Goal: Transaction & Acquisition: Purchase product/service

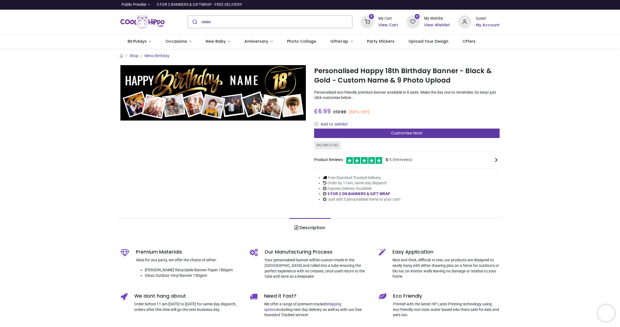
click at [402, 132] on span "Customise Now!" at bounding box center [406, 133] width 31 height 6
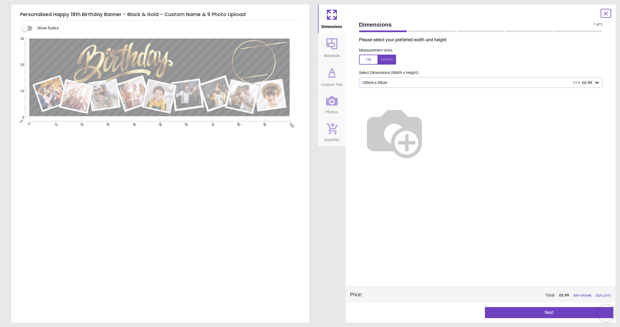
click at [599, 82] on icon at bounding box center [598, 83] width 6 height 6
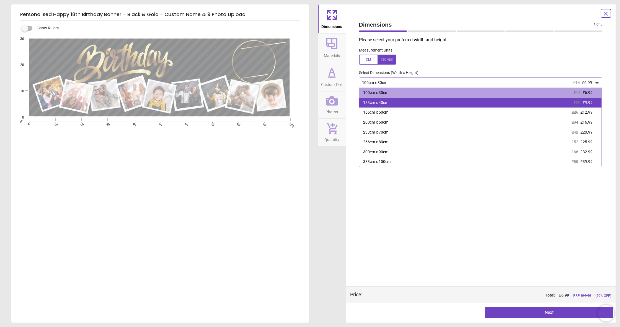
click at [590, 103] on span "£9.99" at bounding box center [588, 102] width 10 height 4
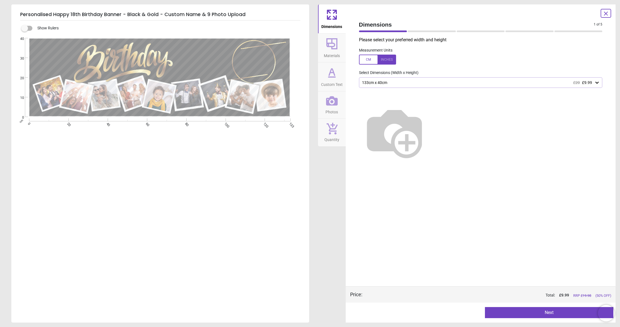
click at [550, 312] on button "Next" at bounding box center [549, 312] width 129 height 11
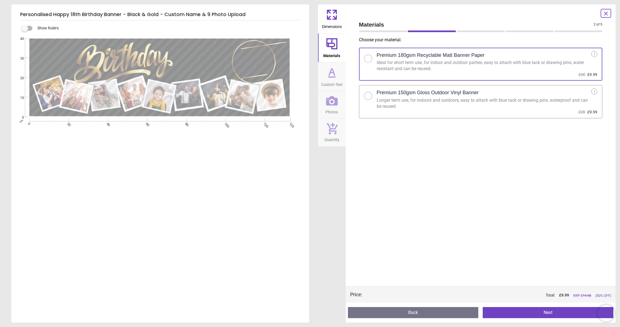
click at [368, 94] on div at bounding box center [368, 95] width 3 height 3
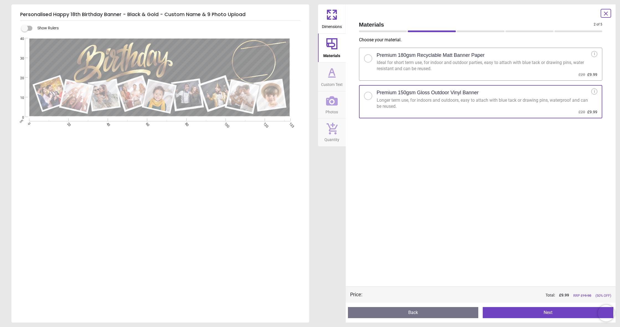
click at [540, 311] on button "Next" at bounding box center [548, 312] width 131 height 11
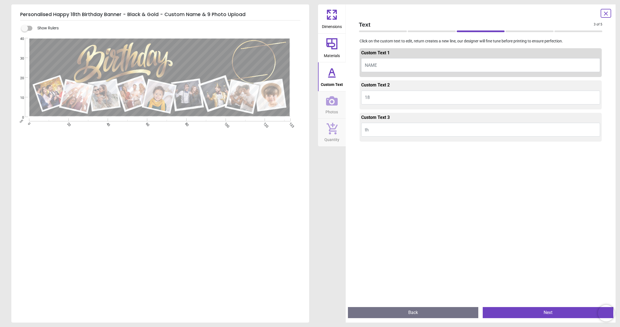
click at [374, 64] on span "NAME" at bounding box center [371, 65] width 12 height 5
click at [378, 63] on button "NAME" at bounding box center [480, 65] width 239 height 14
click at [331, 77] on icon at bounding box center [332, 77] width 7 height 0
click at [227, 65] on textarea "****" at bounding box center [202, 59] width 55 height 16
type textarea "****"
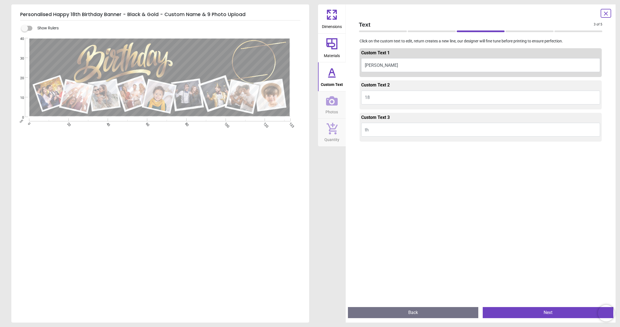
click at [540, 313] on button "Next" at bounding box center [548, 312] width 131 height 11
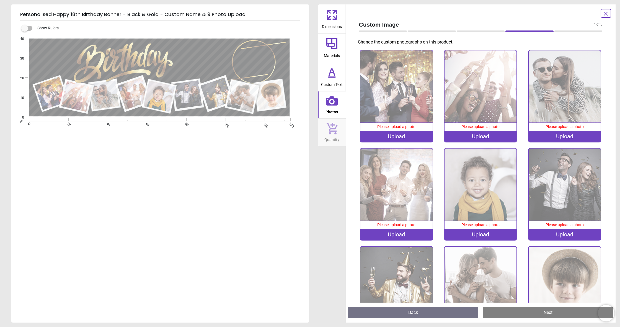
click at [396, 127] on span "Please upload a photo" at bounding box center [396, 126] width 38 height 4
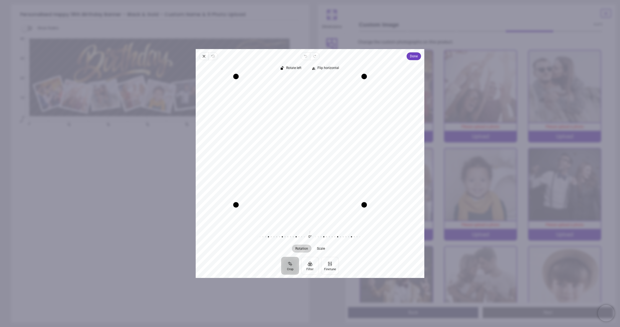
drag, startPoint x: 385, startPoint y: 225, endPoint x: 351, endPoint y: 219, distance: 35.0
click at [351, 219] on div "Recenter" at bounding box center [310, 151] width 220 height 148
drag, startPoint x: 236, startPoint y: 207, endPoint x: 246, endPoint y: 212, distance: 11.5
click at [246, 212] on div "Recenter" at bounding box center [310, 151] width 220 height 148
click at [310, 266] on button "Filter" at bounding box center [310, 266] width 18 height 18
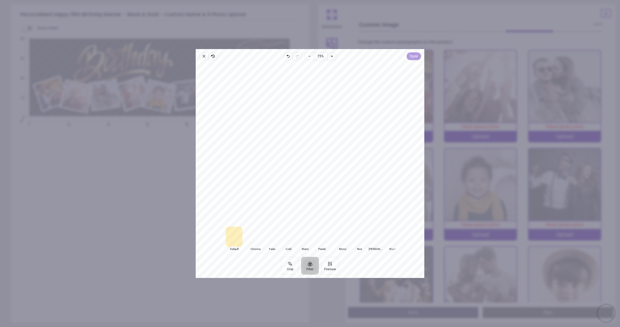
click at [414, 57] on span "Done" at bounding box center [414, 56] width 8 height 7
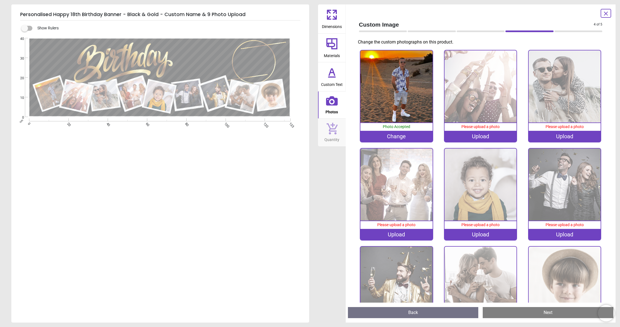
click at [492, 137] on div "Upload" at bounding box center [481, 136] width 72 height 11
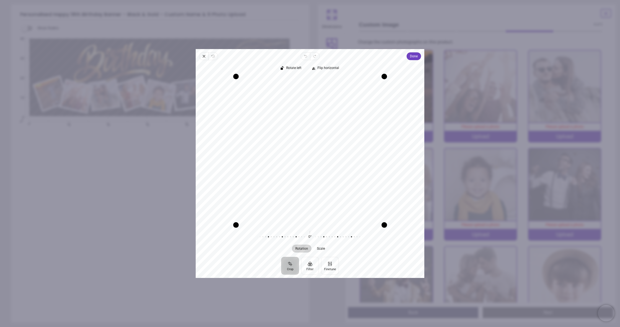
drag, startPoint x: 384, startPoint y: 223, endPoint x: 382, endPoint y: 227, distance: 4.0
click at [382, 227] on div "Drag corner br" at bounding box center [385, 225] width 6 height 6
click at [312, 260] on button "Filter" at bounding box center [310, 266] width 18 height 18
click at [413, 58] on span "Done" at bounding box center [414, 56] width 8 height 7
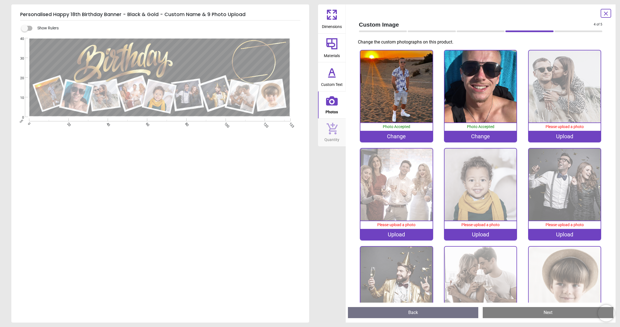
click at [580, 137] on div "Upload" at bounding box center [565, 136] width 72 height 11
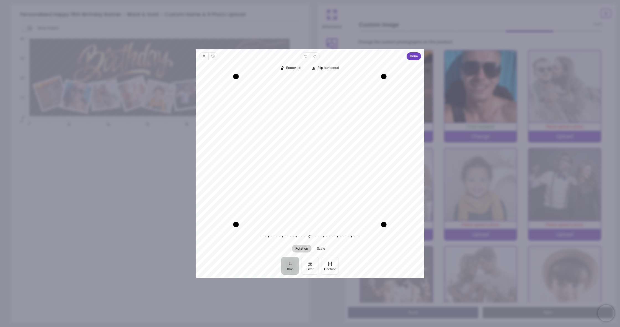
drag, startPoint x: 385, startPoint y: 224, endPoint x: 378, endPoint y: 230, distance: 9.6
click at [378, 230] on div "Rotate left Flip horizontal Recenter Rotation Scale 0° Reset" at bounding box center [310, 158] width 229 height 197
drag, startPoint x: 235, startPoint y: 225, endPoint x: 228, endPoint y: 234, distance: 11.3
click at [228, 234] on div "Rotate left Flip horizontal Recenter Rotation Scale 0° Reset" at bounding box center [310, 158] width 229 height 197
drag, startPoint x: 386, startPoint y: 76, endPoint x: 370, endPoint y: 89, distance: 20.2
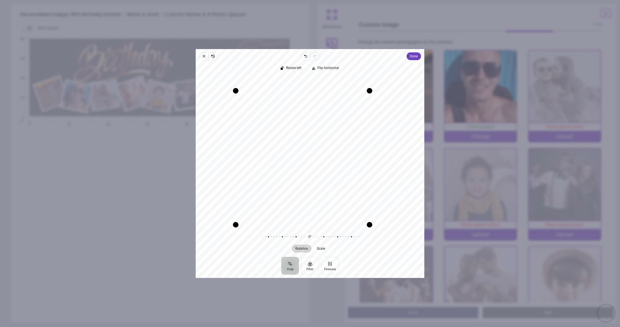
click at [370, 89] on div "Drag corner tr" at bounding box center [370, 91] width 6 height 6
drag, startPoint x: 371, startPoint y: 227, endPoint x: 369, endPoint y: 239, distance: 12.1
click at [369, 239] on div "Rotate left Flip horizontal Recenter Rotation Scale 0° Reset" at bounding box center [310, 158] width 229 height 197
drag, startPoint x: 237, startPoint y: 225, endPoint x: 237, endPoint y: 229, distance: 3.3
click at [237, 228] on div "Drag corner bl" at bounding box center [236, 225] width 6 height 6
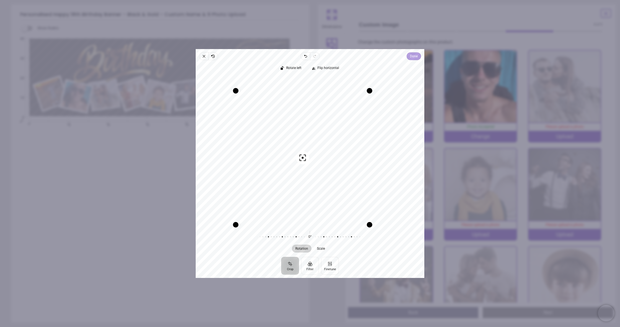
click at [417, 59] on span "Done" at bounding box center [414, 56] width 8 height 7
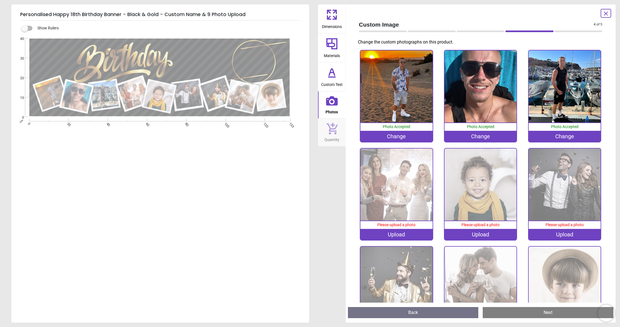
click at [404, 236] on div "Upload" at bounding box center [397, 234] width 72 height 11
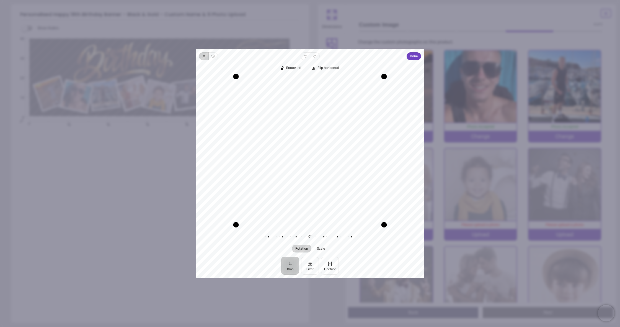
click at [204, 58] on icon "button" at bounding box center [204, 56] width 4 height 4
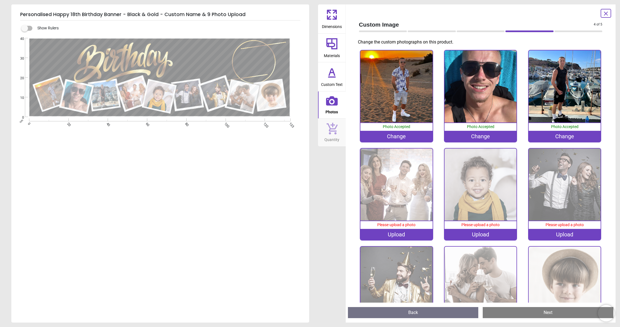
click at [410, 236] on div "Upload" at bounding box center [397, 234] width 72 height 11
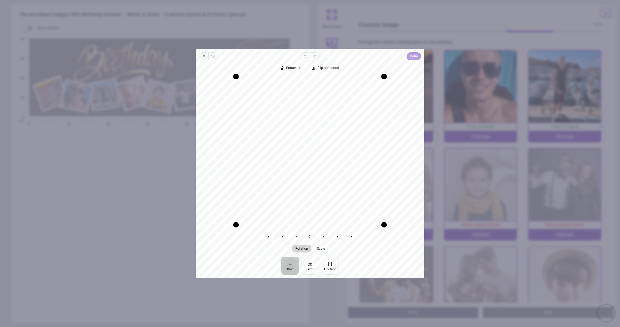
click at [418, 57] on span "Done" at bounding box center [414, 56] width 8 height 7
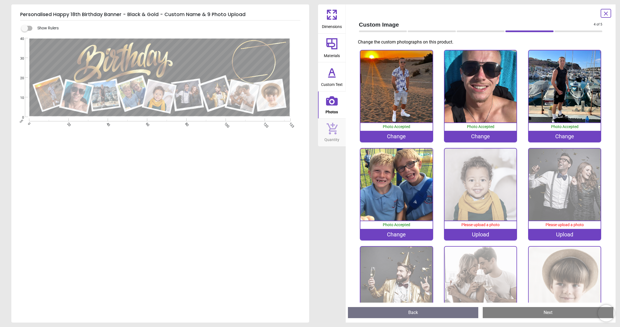
click at [485, 233] on div "Upload" at bounding box center [481, 234] width 72 height 11
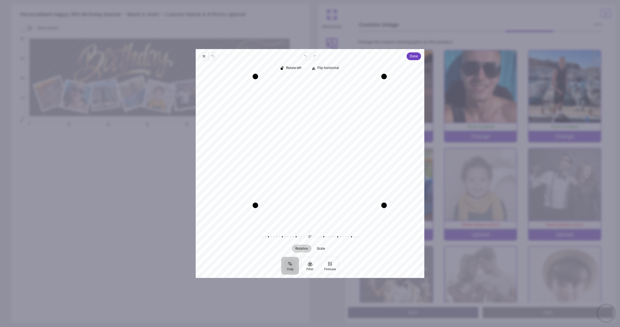
drag, startPoint x: 233, startPoint y: 223, endPoint x: 277, endPoint y: 225, distance: 44.3
click at [277, 225] on div "Recenter" at bounding box center [310, 150] width 229 height 152
drag, startPoint x: 385, startPoint y: 205, endPoint x: 337, endPoint y: 202, distance: 48.0
click at [337, 202] on div "Recenter" at bounding box center [310, 151] width 220 height 148
click at [413, 56] on span "Done" at bounding box center [414, 56] width 8 height 7
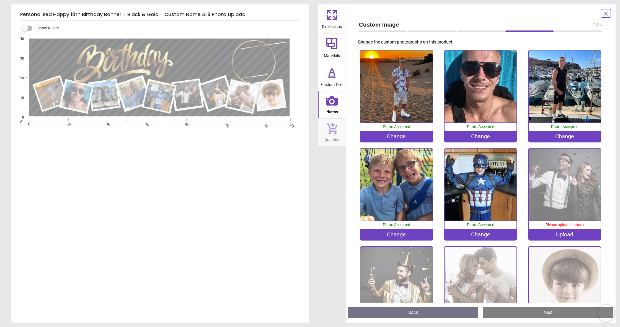
click at [570, 232] on div "Upload" at bounding box center [565, 234] width 72 height 11
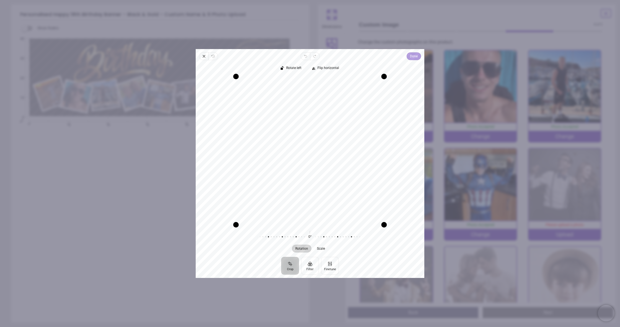
click at [418, 57] on button "Done" at bounding box center [414, 56] width 14 height 8
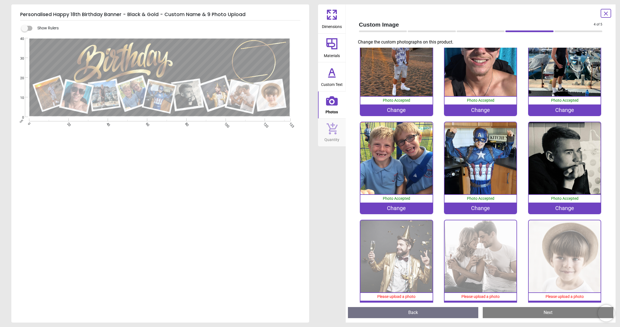
scroll to position [41, 0]
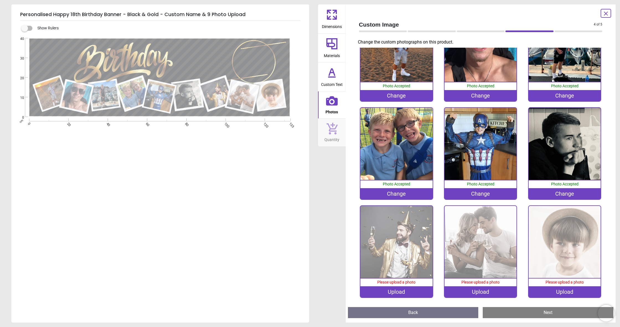
click at [405, 294] on div "Upload" at bounding box center [397, 291] width 72 height 11
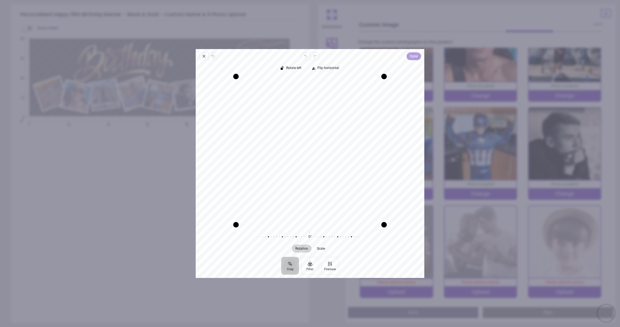
click at [415, 59] on span "Done" at bounding box center [414, 56] width 8 height 7
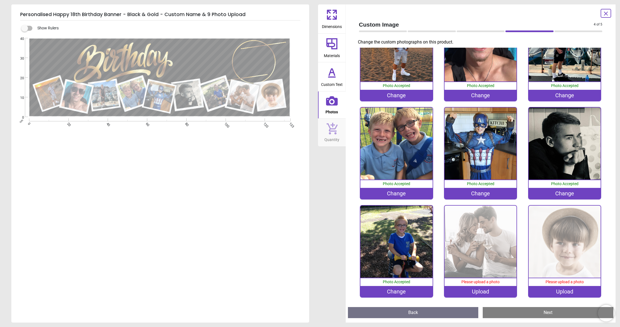
scroll to position [41, 0]
click at [476, 294] on div "Upload" at bounding box center [481, 291] width 72 height 11
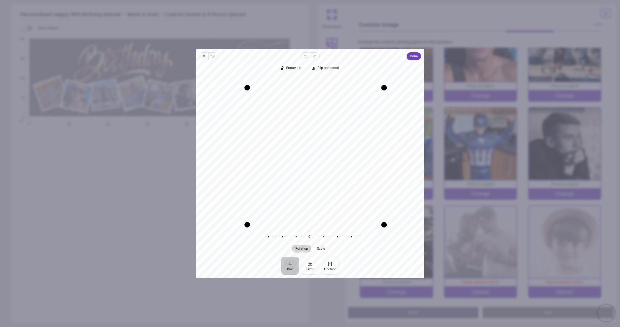
drag, startPoint x: 235, startPoint y: 76, endPoint x: 236, endPoint y: 98, distance: 21.9
click at [236, 98] on div "Recenter" at bounding box center [310, 151] width 220 height 148
drag, startPoint x: 384, startPoint y: 225, endPoint x: 370, endPoint y: 218, distance: 15.1
click at [370, 218] on div "Recenter" at bounding box center [310, 151] width 220 height 148
click at [411, 56] on span "Done" at bounding box center [414, 56] width 8 height 7
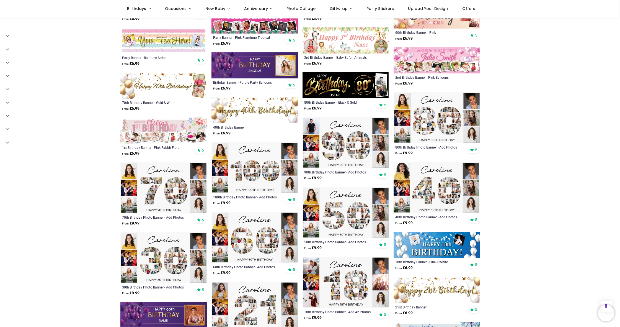
scroll to position [1011, 0]
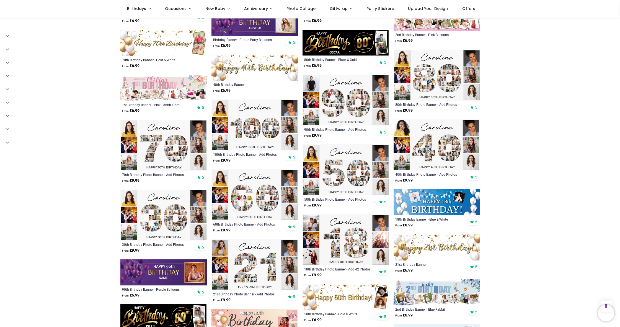
click at [346, 240] on img at bounding box center [346, 239] width 87 height 51
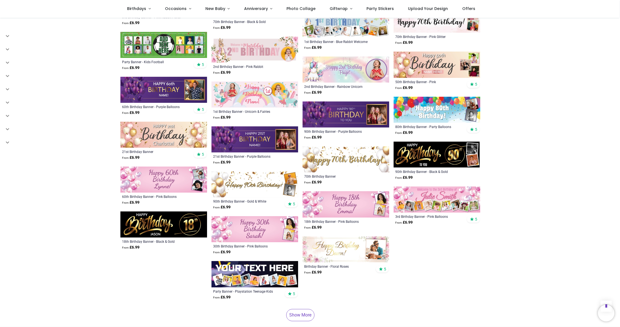
scroll to position [1509, 0]
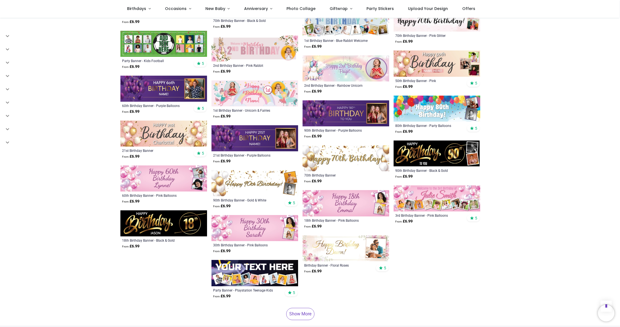
click at [298, 308] on link "Show More" at bounding box center [300, 314] width 28 height 12
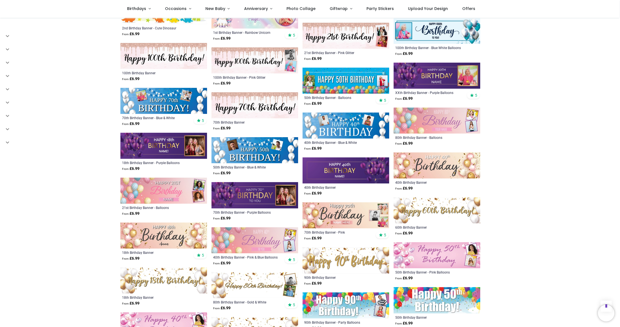
scroll to position [2613, 0]
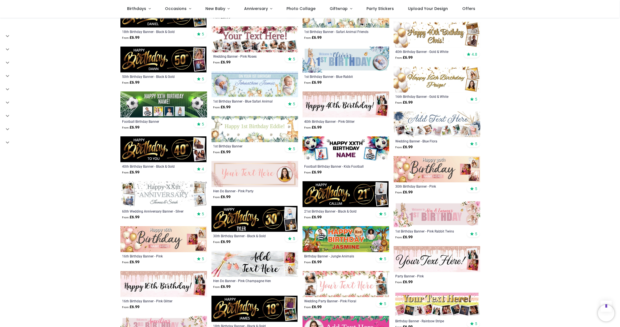
scroll to position [283, 0]
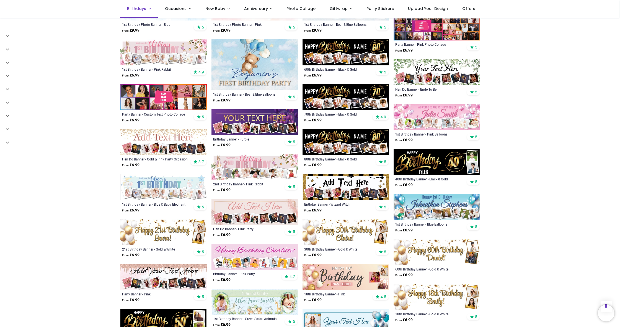
click at [150, 9] on link "Birthdays" at bounding box center [139, 9] width 38 height 18
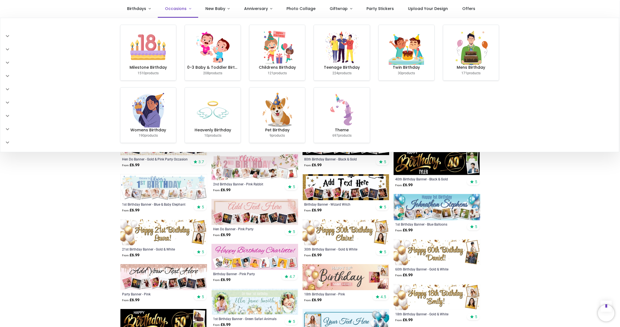
click at [187, 9] on link "Occasions" at bounding box center [178, 9] width 40 height 18
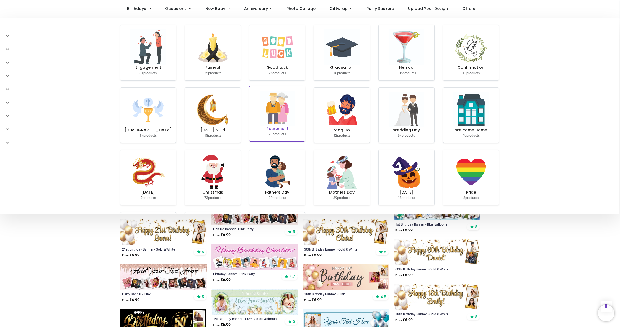
scroll to position [1, 0]
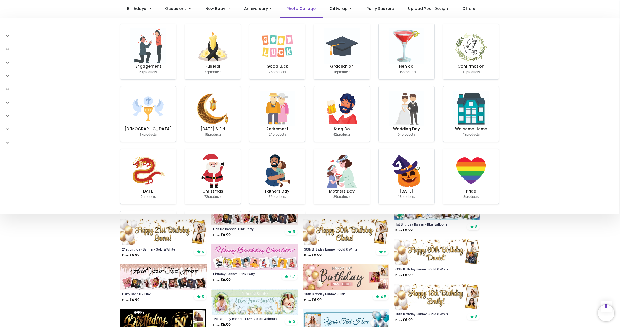
click at [295, 10] on span "Photo Collage" at bounding box center [301, 9] width 29 height 6
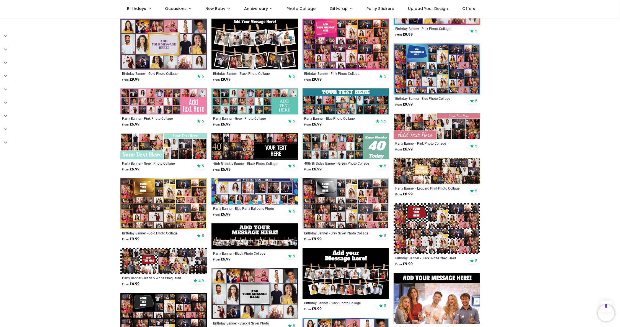
scroll to position [347, 0]
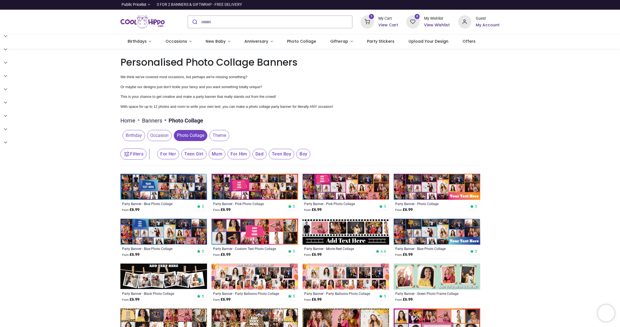
click at [381, 22] on div "My Cart View Cart" at bounding box center [389, 22] width 20 height 12
click at [373, 20] on icon at bounding box center [367, 21] width 13 height 13
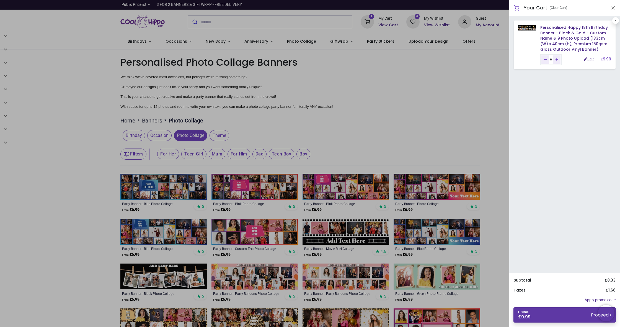
click at [565, 316] on link "1 items £ 9.99 Proceed" at bounding box center [565, 314] width 102 height 15
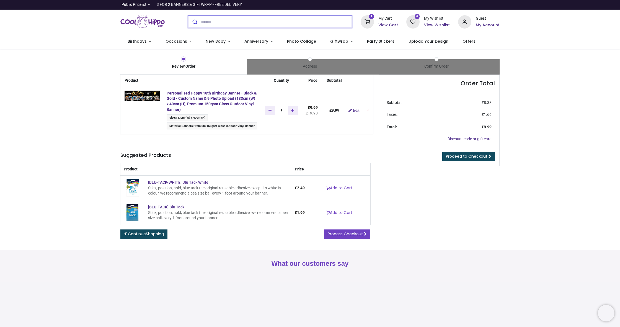
click at [212, 21] on input "search" at bounding box center [276, 22] width 151 height 12
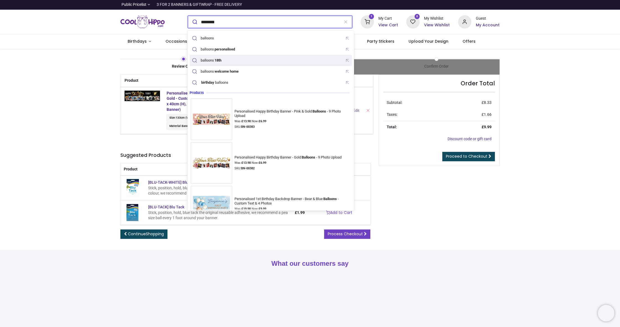
click at [211, 59] on div "balloons 18th" at bounding box center [212, 60] width 22 height 4
type input "**********"
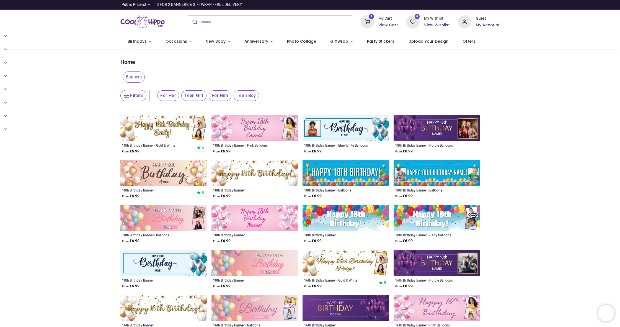
click at [370, 21] on icon at bounding box center [367, 21] width 13 height 13
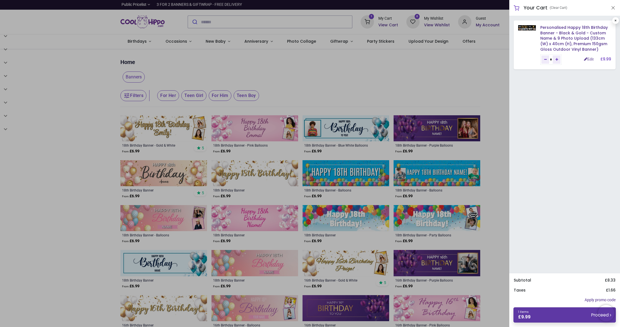
click at [565, 317] on link "1 items £ 9.99 Proceed" at bounding box center [565, 314] width 102 height 15
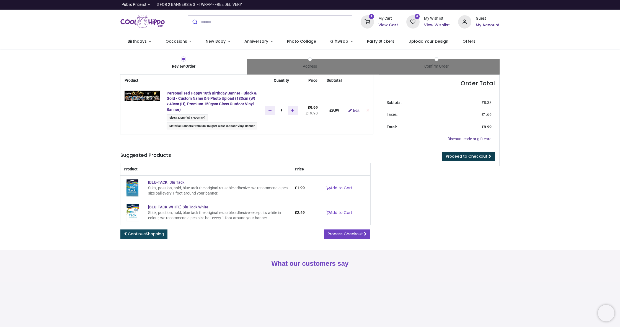
click at [473, 154] on span "Proceed to Checkout" at bounding box center [467, 156] width 42 height 6
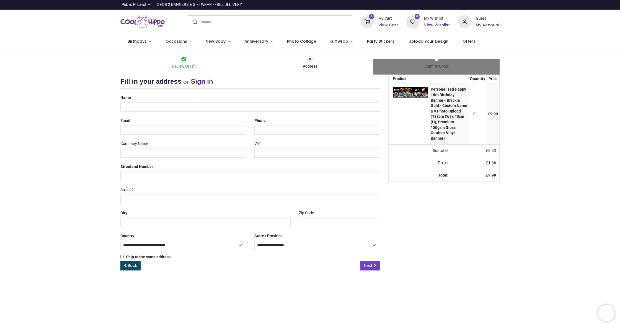
select select "***"
type input "*****"
type input "**********"
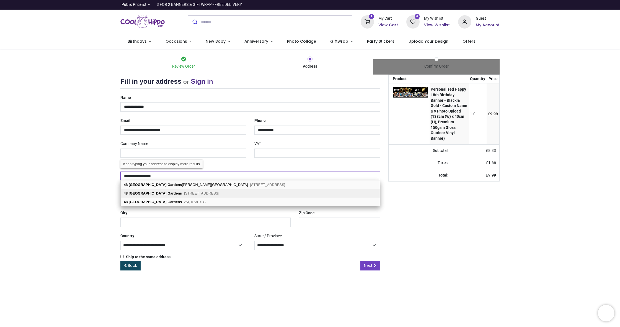
type input "**********"
click at [168, 193] on b "Gardens" at bounding box center [175, 193] width 14 height 4
type input "********"
select select "***"
select select
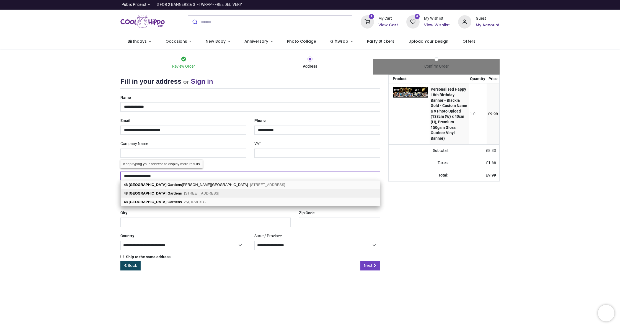
type input "**********"
click at [372, 266] on span "Next" at bounding box center [368, 266] width 9 height 6
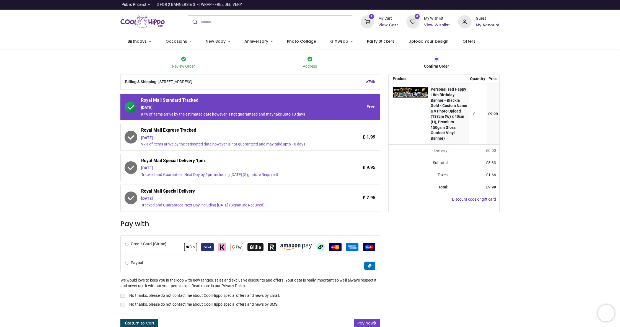
click at [122, 302] on label "No thanks, please do not contact me about Cool Hippo special offers and news by…" at bounding box center [250, 305] width 260 height 7
click at [366, 319] on button "Pay Now" at bounding box center [367, 322] width 26 height 9
